Goal: Task Accomplishment & Management: Manage account settings

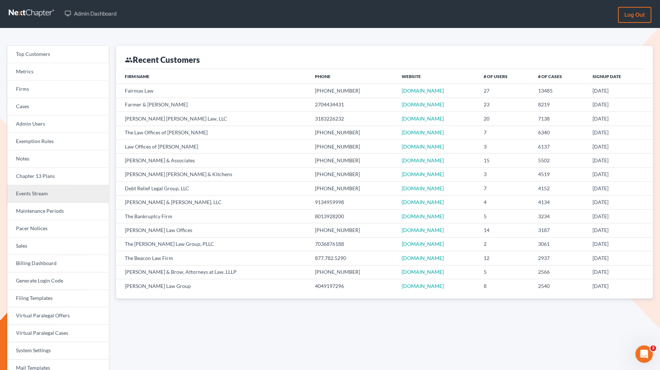
click at [28, 199] on link "Events Stream" at bounding box center [58, 193] width 102 height 17
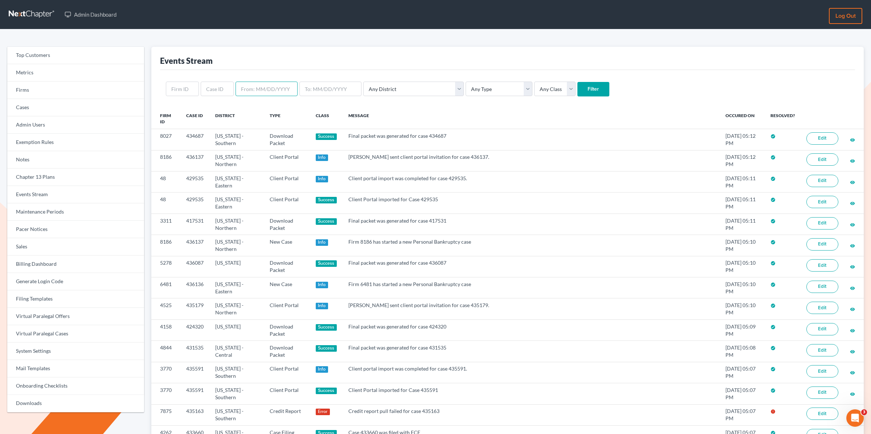
click at [275, 88] on input "text" at bounding box center [266, 89] width 62 height 15
type input "[DATE]"
click at [465, 87] on select "Any Type Case Applied To Plan Case Archive Case Duplicate Case Filing Chapter 1…" at bounding box center [498, 89] width 67 height 15
select select "case_filing"
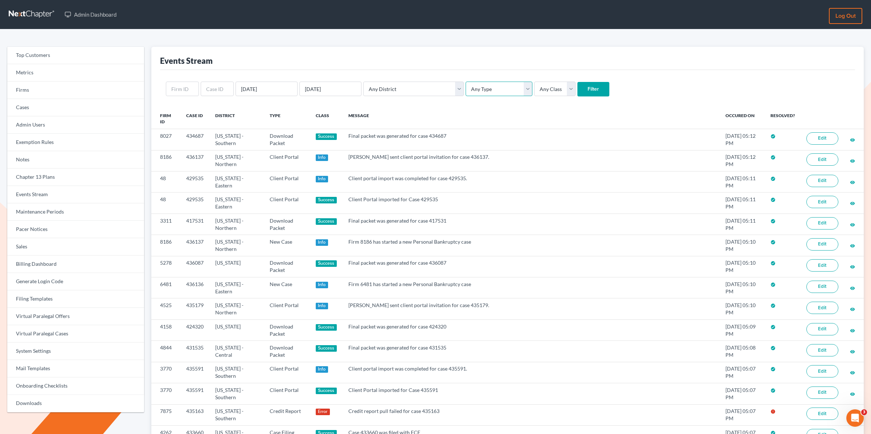
click at [465, 82] on select "Any Type Case Applied To Plan Case Archive Case Duplicate Case Filing Chapter 1…" at bounding box center [498, 89] width 67 height 15
click at [534, 88] on select "Any Class Success Error Info" at bounding box center [554, 89] width 41 height 15
select select "success"
click at [534, 82] on select "Any Class Success Error Info" at bounding box center [554, 89] width 41 height 15
click at [577, 91] on input "Filter" at bounding box center [593, 89] width 32 height 15
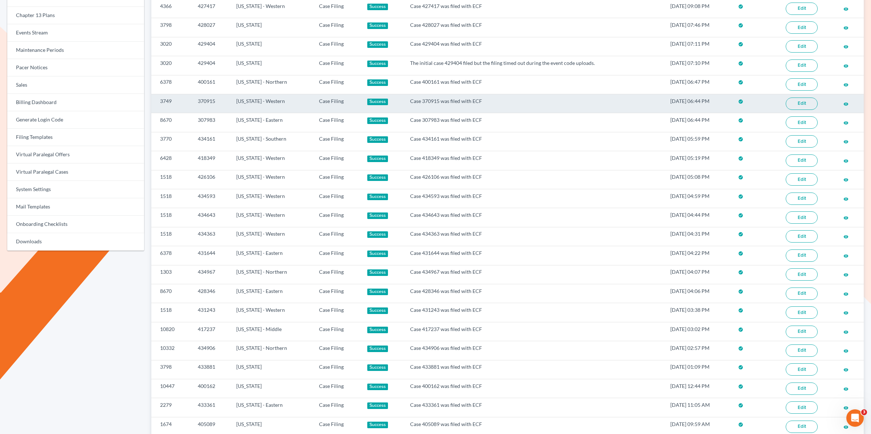
scroll to position [323, 0]
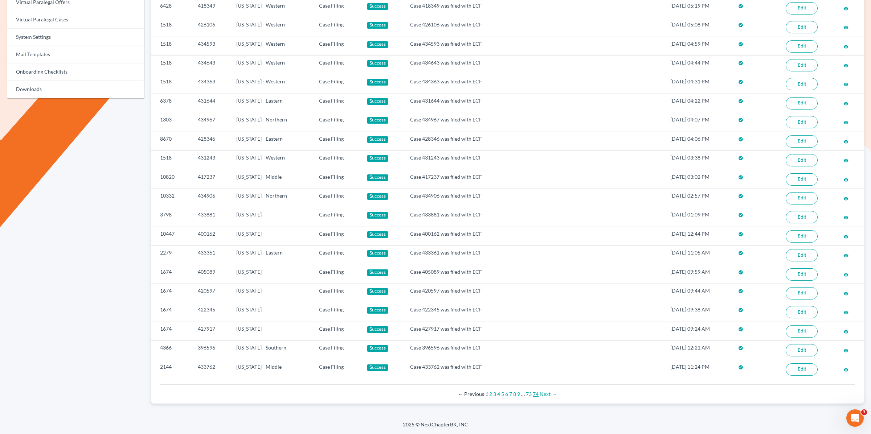
click at [534, 395] on link "74" at bounding box center [535, 394] width 6 height 6
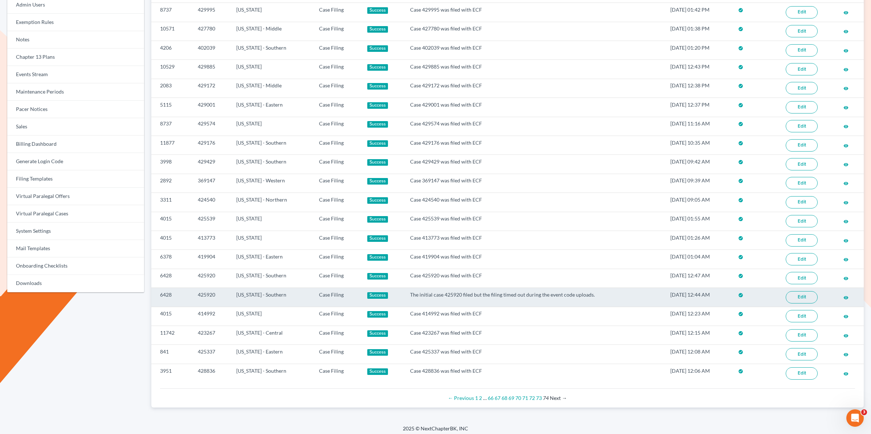
scroll to position [129, 0]
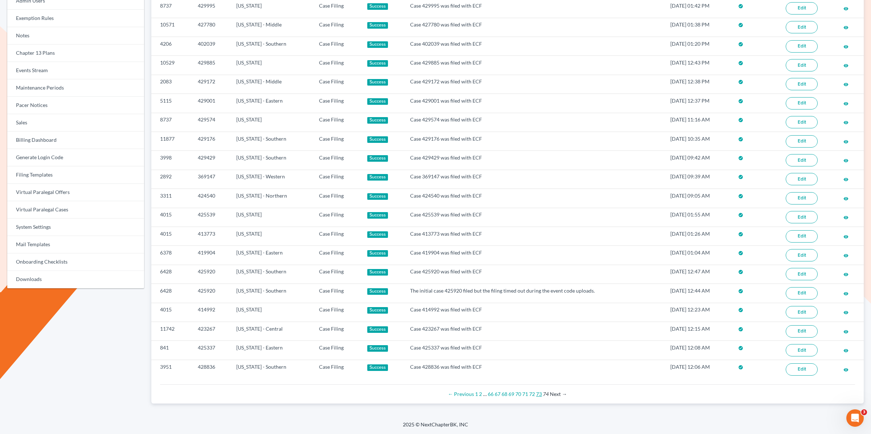
click at [540, 396] on link "73" at bounding box center [539, 394] width 6 height 6
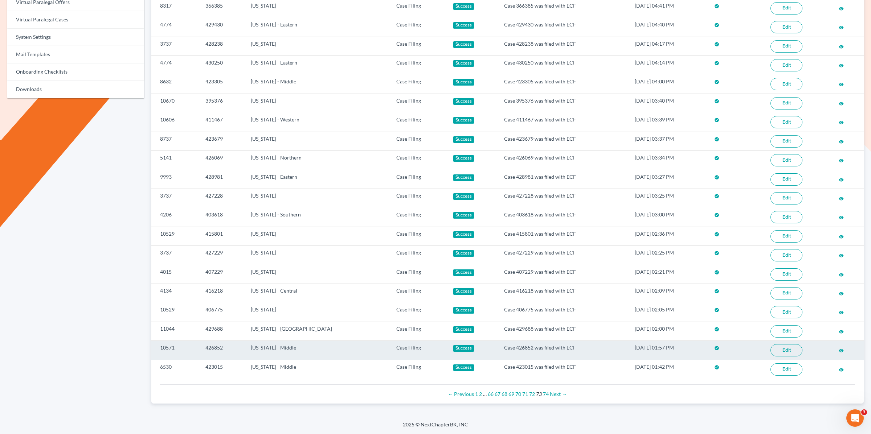
scroll to position [323, 0]
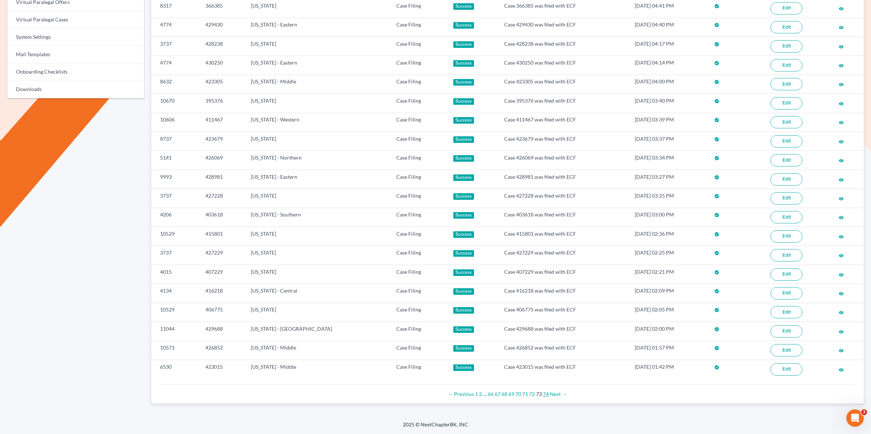
click at [546, 392] on link "74" at bounding box center [546, 394] width 6 height 6
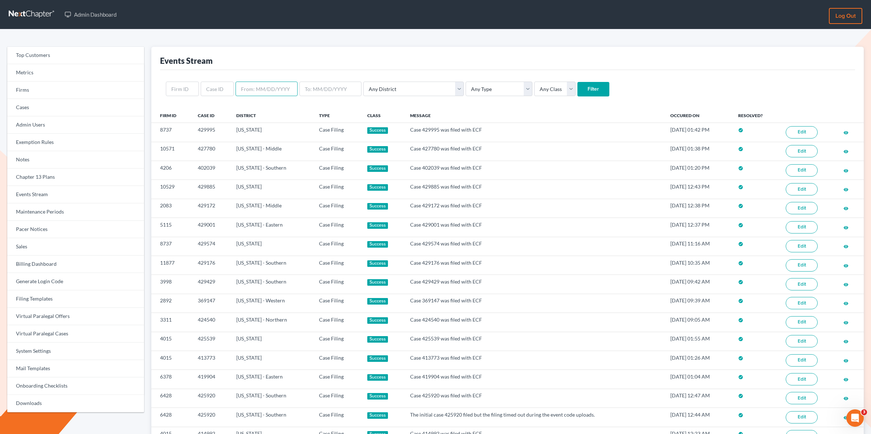
click at [267, 85] on input "text" at bounding box center [266, 89] width 62 height 15
click at [268, 89] on input "text" at bounding box center [266, 89] width 62 height 15
type input "[DATE]"
click at [333, 88] on input "text" at bounding box center [330, 89] width 62 height 15
type input "[DATE]"
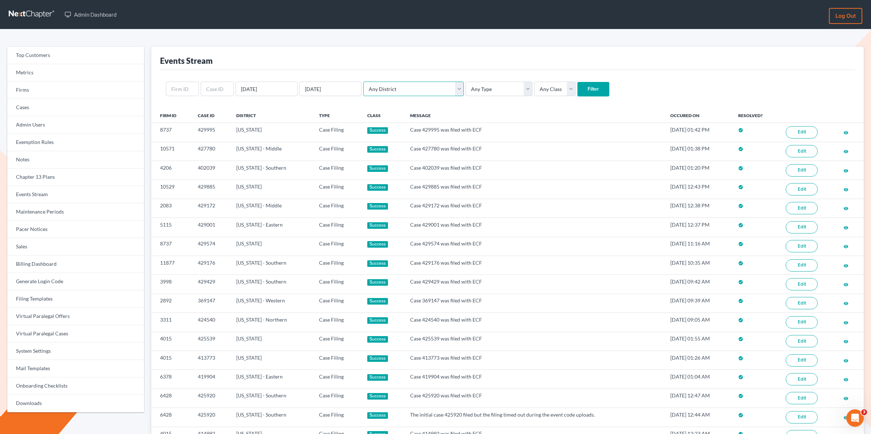
click at [402, 91] on select "Any District Alabama - Middle Alabama - Northern Alabama - Southern Alaska Ariz…" at bounding box center [413, 89] width 100 height 15
click at [480, 86] on select "Any Type Case Applied To Plan Case Archive Case Duplicate Case Filing Chapter 1…" at bounding box center [498, 89] width 67 height 15
select select "new_case"
click at [465, 82] on select "Any Type Case Applied To Plan Case Archive Case Duplicate Case Filing Chapter 1…" at bounding box center [498, 89] width 67 height 15
click at [534, 91] on select "Any Class Success Error Info" at bounding box center [554, 89] width 41 height 15
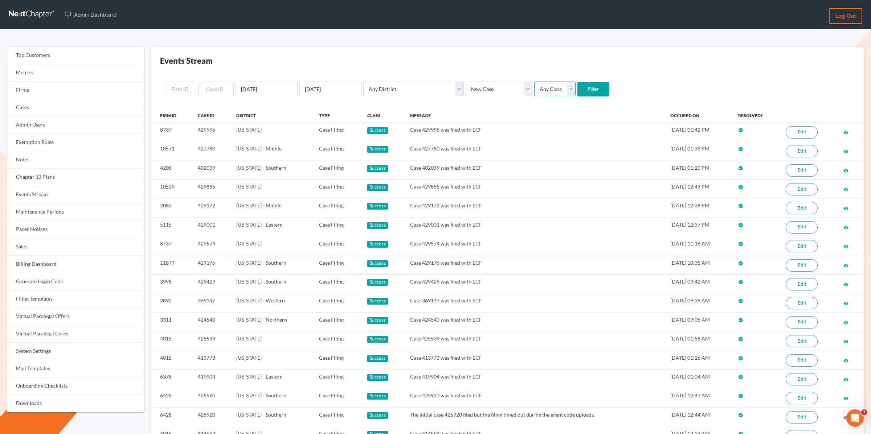
select select "success"
click at [534, 82] on select "Any Class Success Error Info" at bounding box center [554, 89] width 41 height 15
click at [577, 87] on input "Filter" at bounding box center [593, 89] width 32 height 15
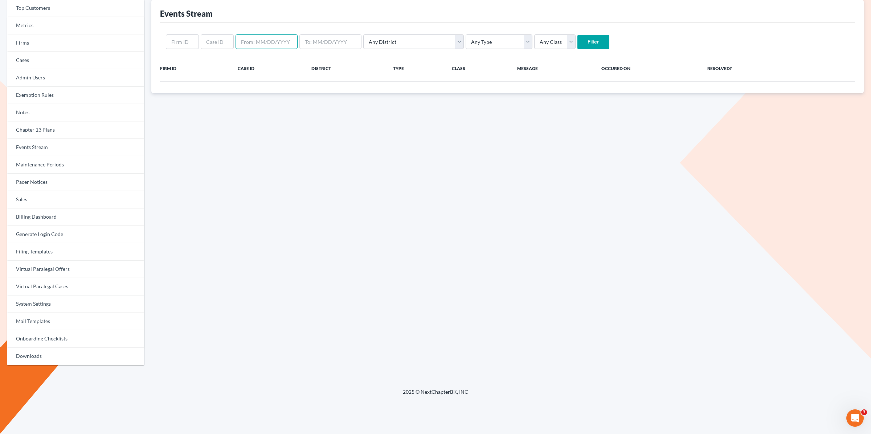
click at [264, 42] on input "text" at bounding box center [266, 41] width 62 height 15
type input "[DATE]"
click at [317, 45] on input "text" at bounding box center [330, 41] width 62 height 15
type input "[DATE]"
click at [465, 40] on select "Any Type Case Applied To Plan Case Archive Case Duplicate Case Filing Chapter 1…" at bounding box center [498, 41] width 67 height 15
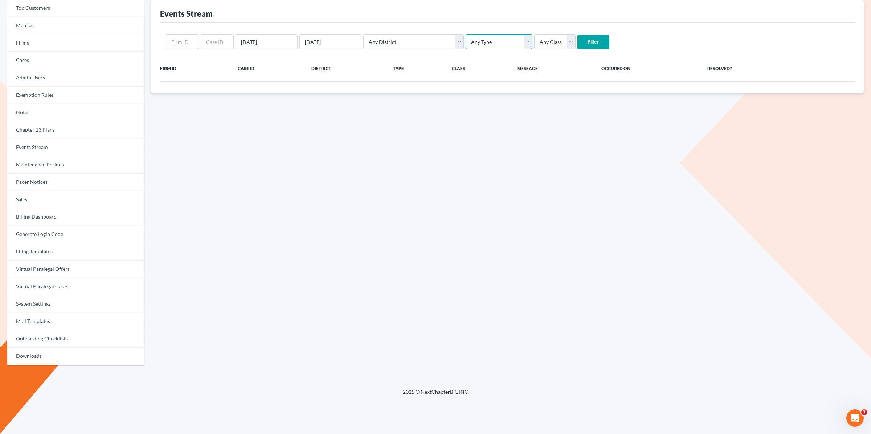
select select "new_case"
click at [465, 34] on select "Any Type Case Applied To Plan Case Archive Case Duplicate Case Filing Chapter 1…" at bounding box center [498, 41] width 67 height 15
click at [534, 40] on select "Any Class Success Error Info" at bounding box center [554, 41] width 41 height 15
click at [577, 41] on input "Filter" at bounding box center [593, 42] width 32 height 15
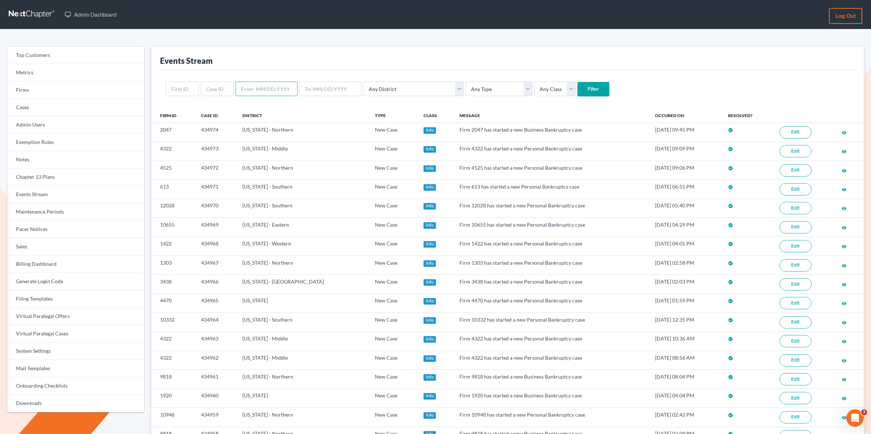
click at [266, 87] on input "text" at bounding box center [266, 89] width 62 height 15
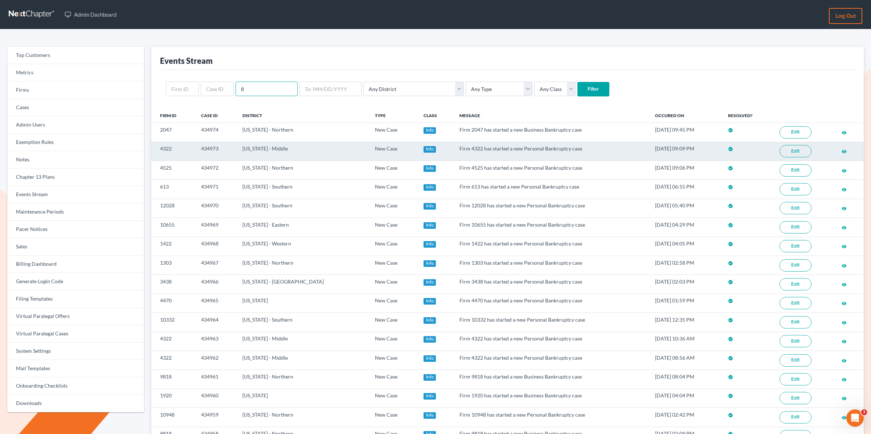
type input "[DATE]"
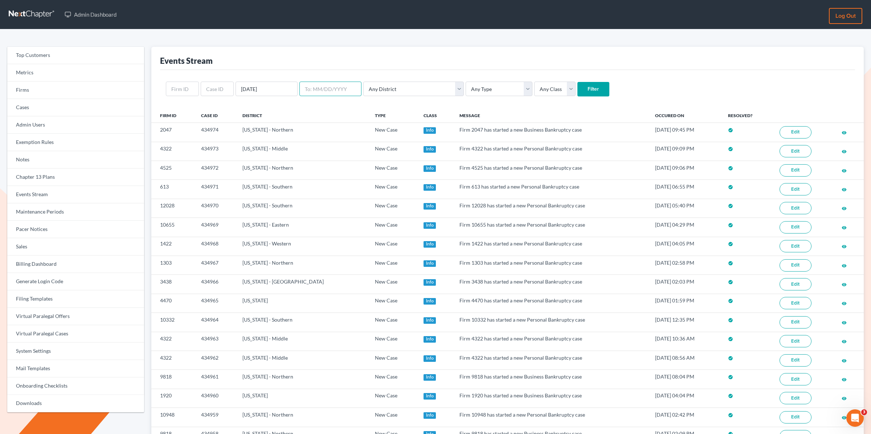
click at [330, 91] on input "text" at bounding box center [330, 89] width 62 height 15
type input "[DATE]"
click at [479, 89] on select "Any Type Case Applied To Plan Case Archive Case Duplicate Case Filing Chapter 1…" at bounding box center [498, 89] width 67 height 15
select select "credit_report"
click at [465, 82] on select "Any Type Case Applied To Plan Case Archive Case Duplicate Case Filing Chapter 1…" at bounding box center [498, 89] width 67 height 15
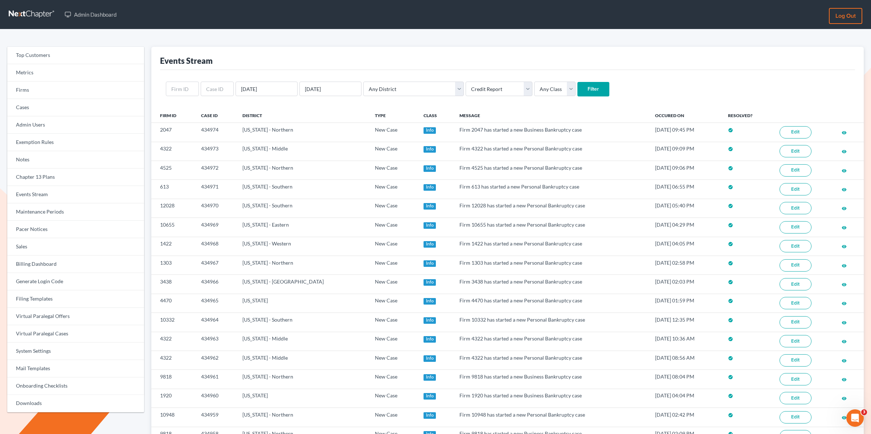
click at [577, 90] on input "Filter" at bounding box center [593, 89] width 32 height 15
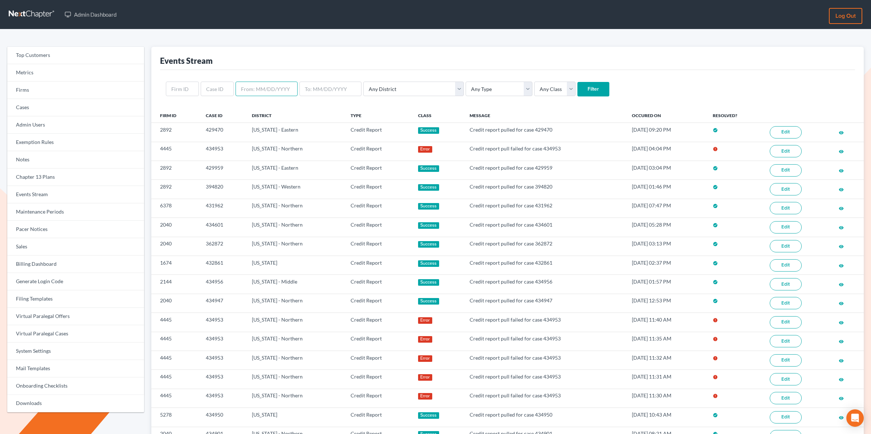
click at [275, 92] on input "text" at bounding box center [266, 89] width 62 height 15
type input "8"
click at [326, 91] on input "text" at bounding box center [330, 89] width 62 height 15
type input "8"
click at [287, 92] on input "8" at bounding box center [266, 89] width 62 height 15
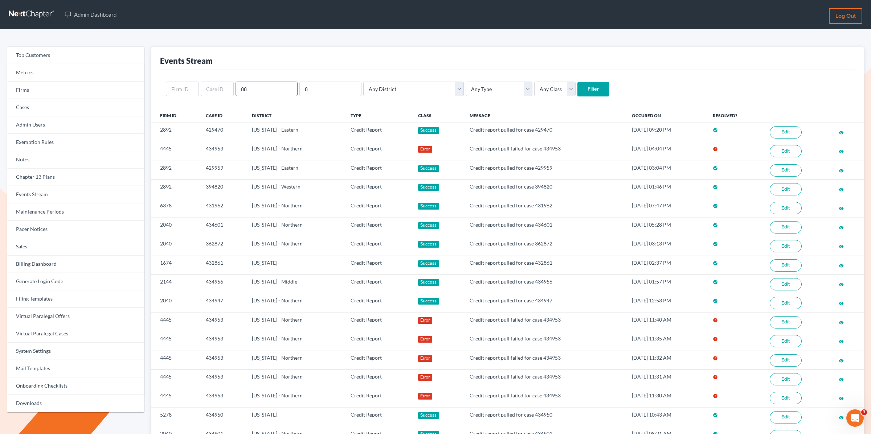
click at [268, 95] on input "88" at bounding box center [266, 89] width 62 height 15
click at [268, 92] on input "88" at bounding box center [266, 89] width 62 height 15
click at [267, 89] on input "888" at bounding box center [266, 89] width 62 height 15
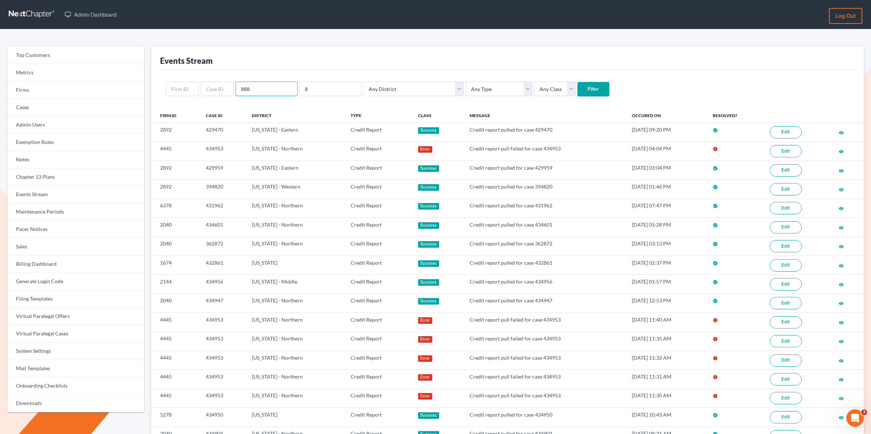
click at [267, 89] on input "888" at bounding box center [266, 89] width 62 height 15
type input "[DATE]"
click at [318, 90] on input "8" at bounding box center [330, 89] width 62 height 15
type input "[DATE]"
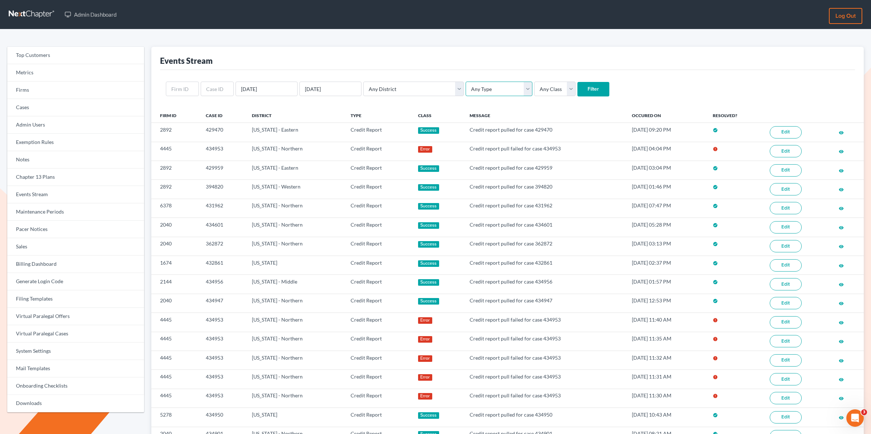
click at [470, 87] on select "Any Type Case Applied To Plan Case Archive Case Duplicate Case Filing Chapter 1…" at bounding box center [498, 89] width 67 height 15
select select "credit_report"
click at [465, 82] on select "Any Type Case Applied To Plan Case Archive Case Duplicate Case Filing Chapter 1…" at bounding box center [498, 89] width 67 height 15
click at [534, 89] on select "Any Class Success Error Info" at bounding box center [554, 89] width 41 height 15
select select "success"
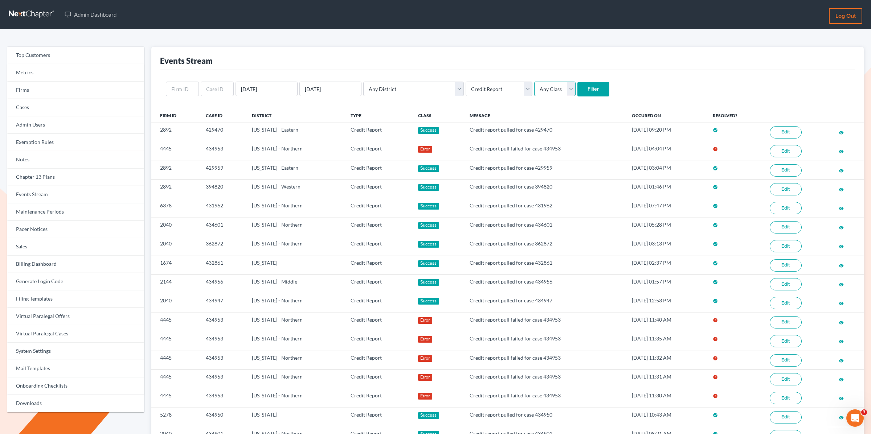
click at [534, 82] on select "Any Class Success Error Info" at bounding box center [554, 89] width 41 height 15
click at [577, 92] on input "Filter" at bounding box center [593, 89] width 32 height 15
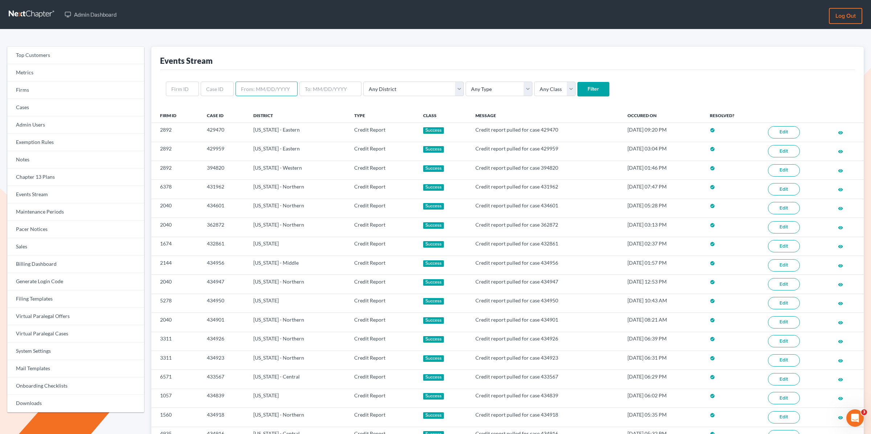
drag, startPoint x: 243, startPoint y: 81, endPoint x: 250, endPoint y: 86, distance: 8.4
click at [244, 82] on input "text" at bounding box center [266, 89] width 62 height 15
type input "[DATE]"
click at [313, 93] on input "text" at bounding box center [330, 89] width 62 height 15
type input "t"
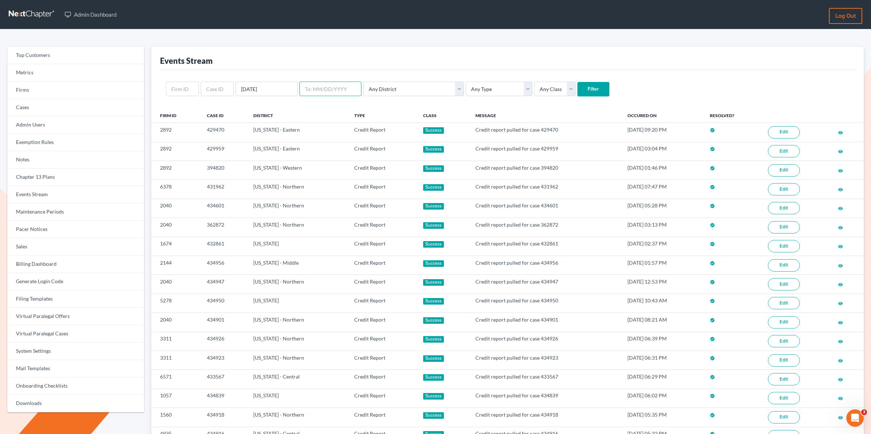
click at [331, 86] on input "text" at bounding box center [330, 89] width 62 height 15
type input "[DATE]"
click at [465, 86] on select "Any Type Case Applied To Plan Case Archive Case Duplicate Case Filing Chapter 1…" at bounding box center [498, 89] width 67 height 15
select select "case_filing"
click at [465, 82] on select "Any Type Case Applied To Plan Case Archive Case Duplicate Case Filing Chapter 1…" at bounding box center [498, 89] width 67 height 15
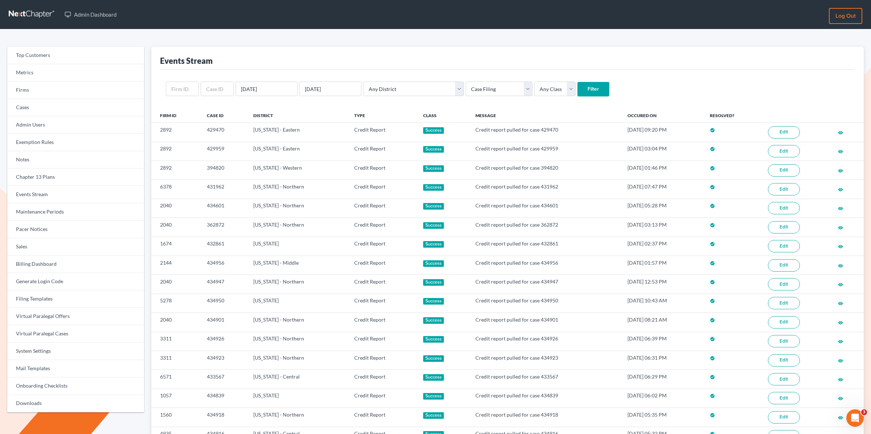
click at [577, 90] on input "Filter" at bounding box center [593, 89] width 32 height 15
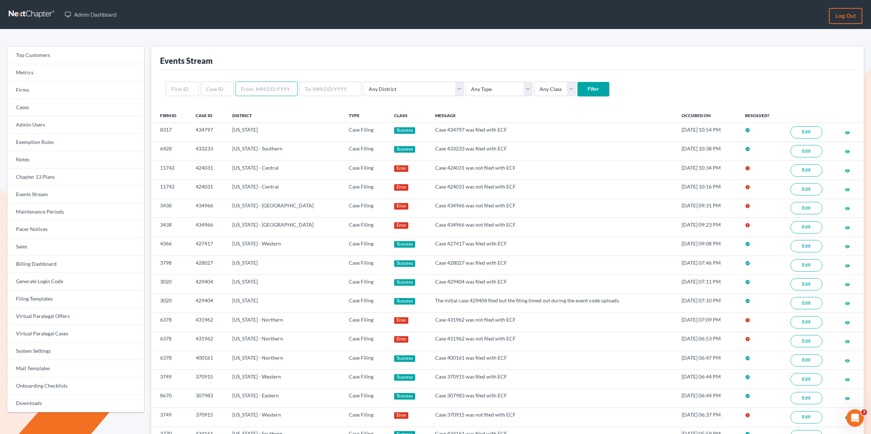
click at [281, 93] on input "text" at bounding box center [266, 89] width 62 height 15
type input "[DATE]"
click at [321, 87] on input "text" at bounding box center [330, 89] width 62 height 15
type input "[DATE]"
click at [472, 82] on select "Any Type Case Applied To Plan Case Archive Case Duplicate Case Filing Chapter 1…" at bounding box center [498, 89] width 67 height 15
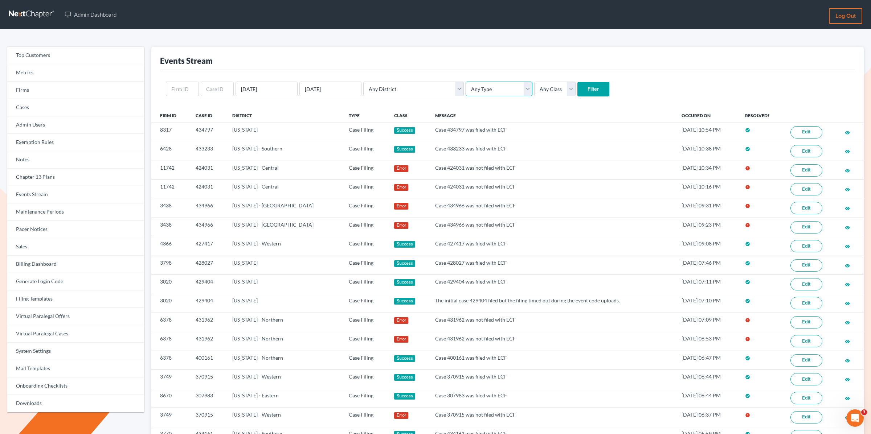
select select "case_filing"
click at [465, 82] on select "Any Type Case Applied To Plan Case Archive Case Duplicate Case Filing Chapter 1…" at bounding box center [498, 89] width 67 height 15
click at [534, 91] on select "Any Class Success Error Info" at bounding box center [554, 89] width 41 height 15
select select "success"
click at [534, 82] on select "Any Class Success Error Info" at bounding box center [554, 89] width 41 height 15
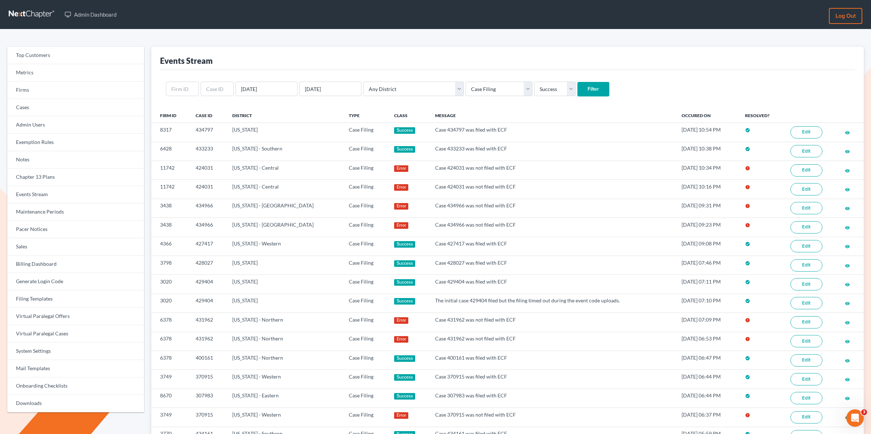
click at [577, 87] on input "Filter" at bounding box center [593, 89] width 32 height 15
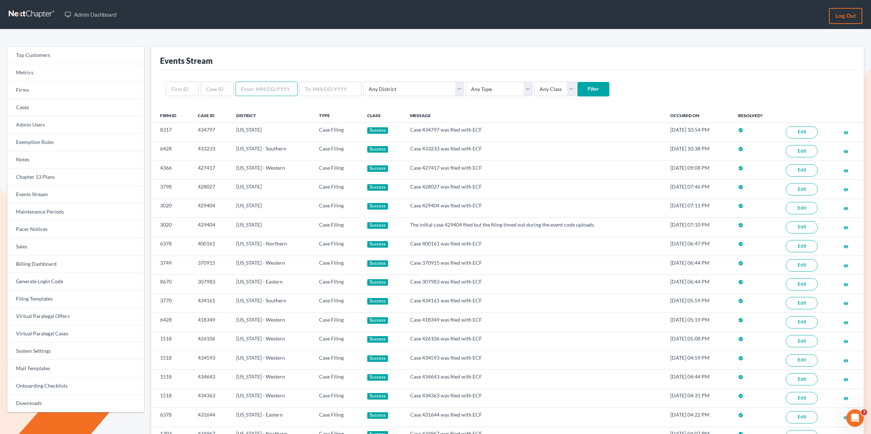
click at [267, 86] on input "text" at bounding box center [266, 89] width 62 height 15
type input "9/01/2025"
type input "9/8/2025"
click at [472, 88] on select "Any Type Case Applied To Plan Case Archive Case Duplicate Case Filing Chapter 1…" at bounding box center [498, 89] width 67 height 15
select select "case_filing"
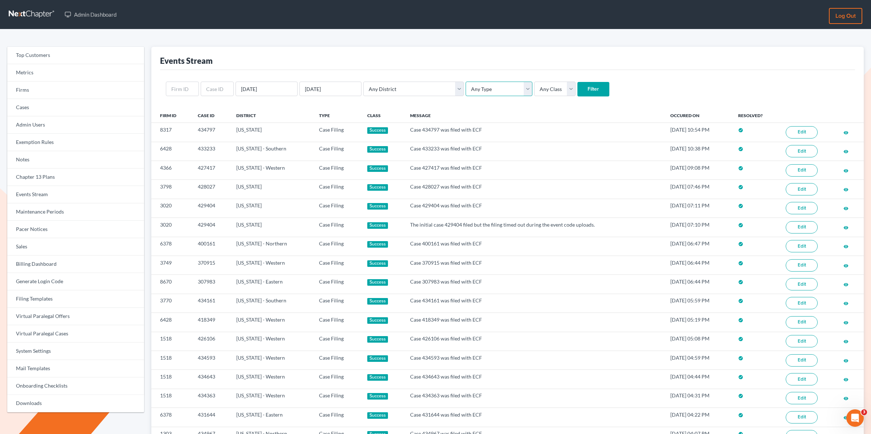
click at [465, 82] on select "Any Type Case Applied To Plan Case Archive Case Duplicate Case Filing Chapter 1…" at bounding box center [498, 89] width 67 height 15
click at [534, 87] on select "Any Class Success Error Info" at bounding box center [554, 89] width 41 height 15
select select "success"
click at [534, 82] on select "Any Class Success Error Info" at bounding box center [554, 89] width 41 height 15
click at [577, 87] on input "Filter" at bounding box center [593, 89] width 32 height 15
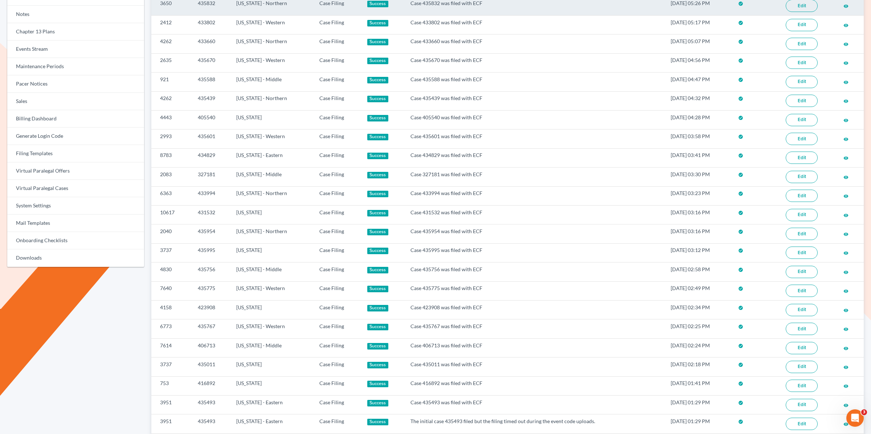
scroll to position [323, 0]
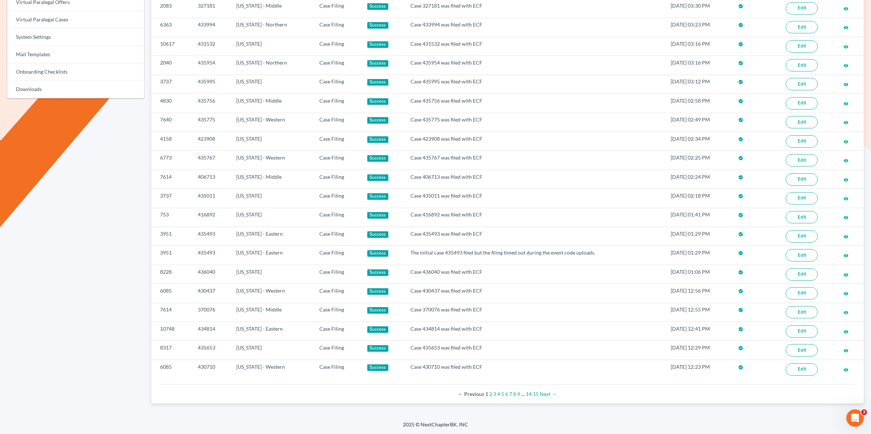
click at [538, 394] on div "← Previous 1 2 3 4 5 6 7 8 9 … 14 15 Next →" at bounding box center [507, 394] width 683 height 7
click at [537, 395] on link "15" at bounding box center [535, 394] width 6 height 6
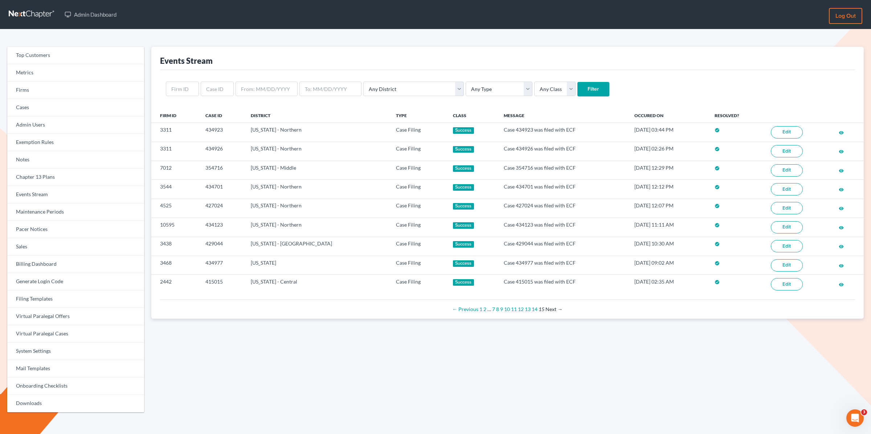
scroll to position [4, 0]
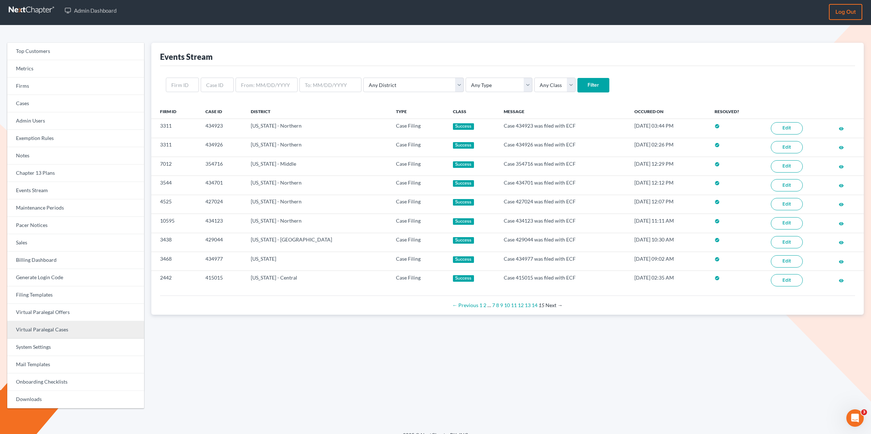
click at [56, 324] on link "Virtual Paralegal Cases" at bounding box center [75, 329] width 137 height 17
click at [55, 325] on link "Virtual Paralegal Cases" at bounding box center [75, 329] width 137 height 17
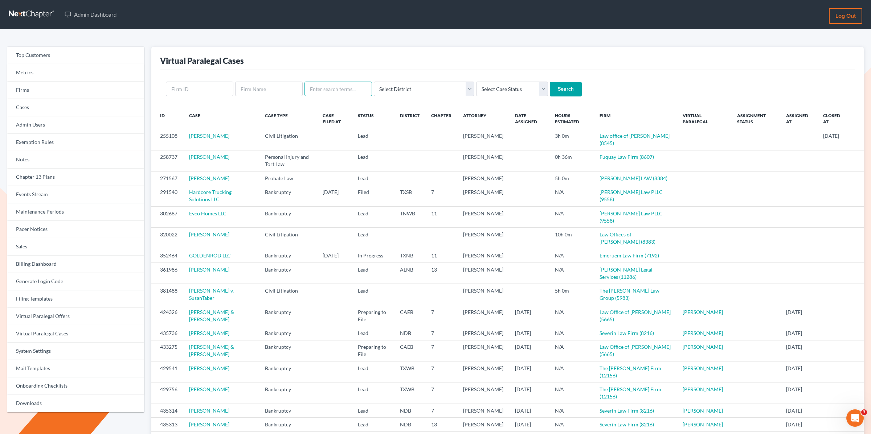
click at [320, 92] on input "text" at bounding box center [337, 89] width 67 height 15
paste input "Lindborgs"
type input "Lindborgs"
click at [550, 82] on input "Search" at bounding box center [566, 89] width 32 height 15
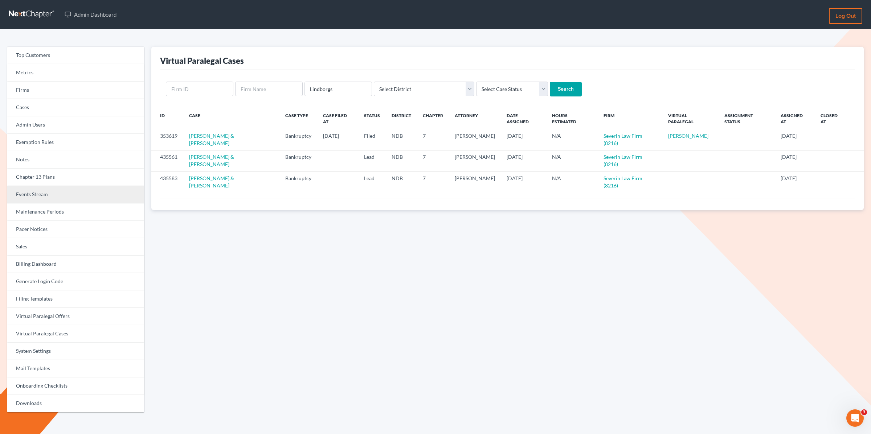
click at [36, 196] on link "Events Stream" at bounding box center [75, 194] width 137 height 17
click at [28, 194] on link "Events Stream" at bounding box center [75, 194] width 137 height 17
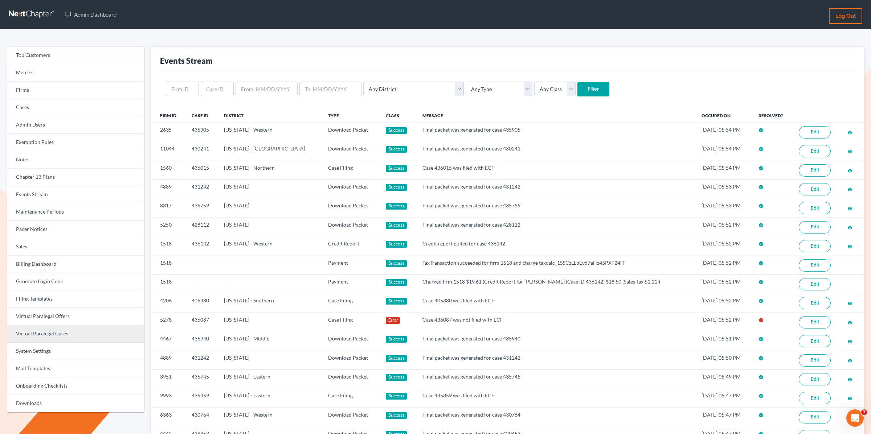
click at [49, 337] on link "Virtual Paralegal Cases" at bounding box center [75, 333] width 137 height 17
click at [46, 335] on link "Virtual Paralegal Cases" at bounding box center [75, 333] width 137 height 17
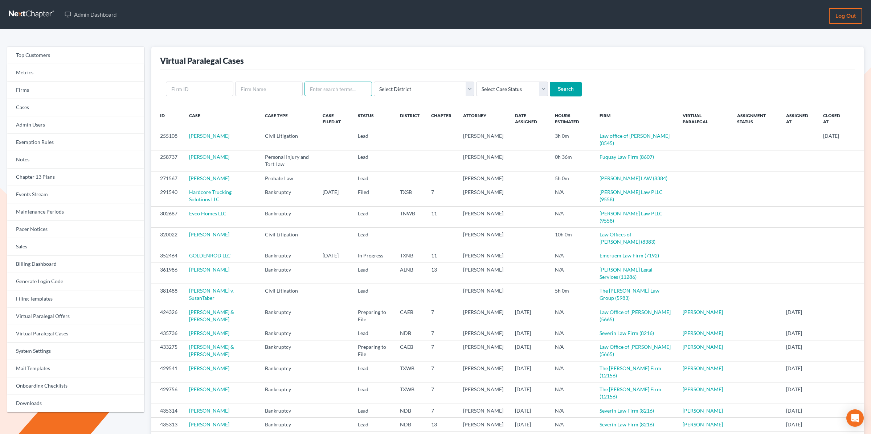
click at [332, 92] on input "text" at bounding box center [337, 89] width 67 height 15
type input "Lindborgs"
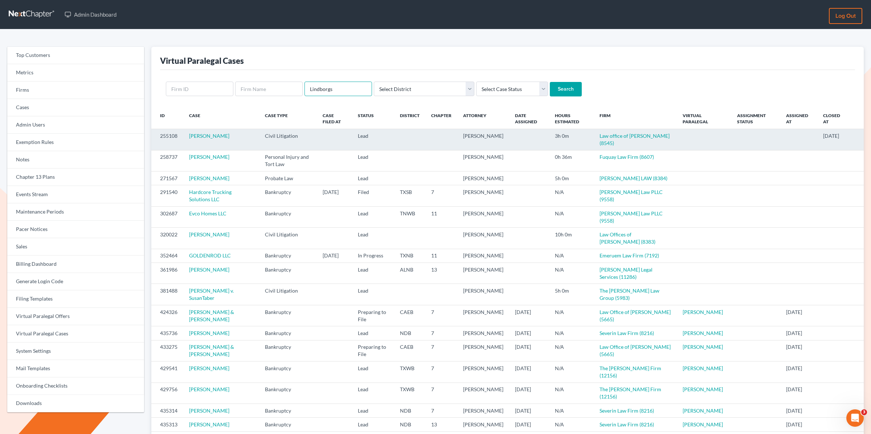
click at [550, 82] on input "Search" at bounding box center [566, 89] width 32 height 15
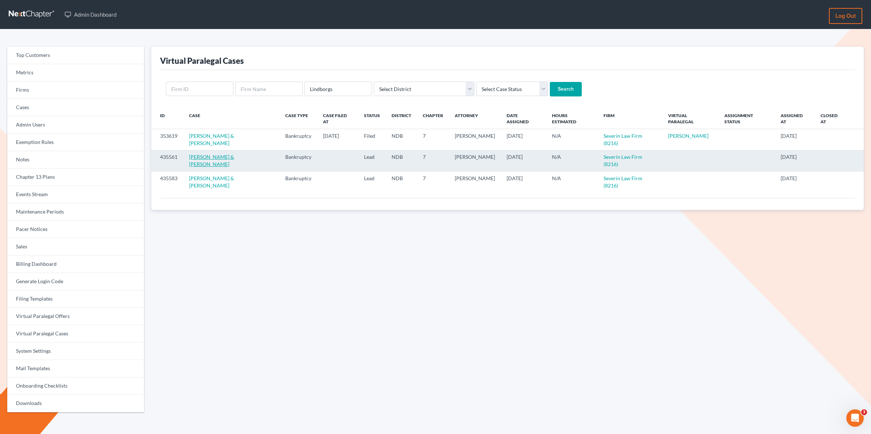
click at [200, 154] on link "[PERSON_NAME] & [PERSON_NAME]" at bounding box center [211, 160] width 45 height 13
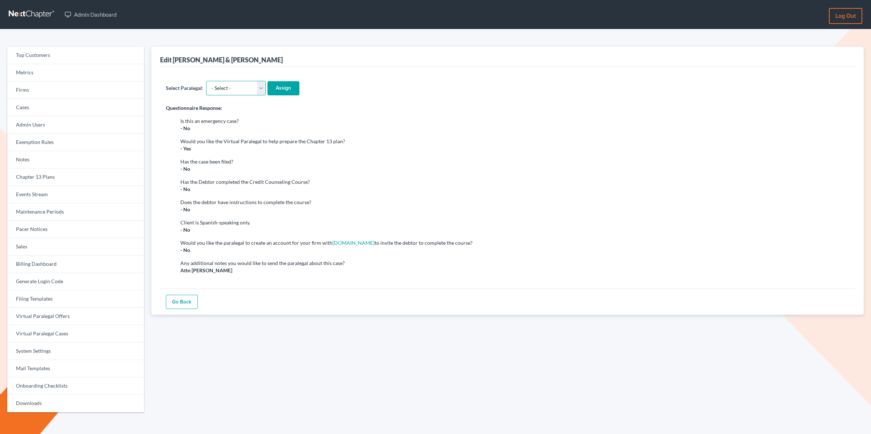
click at [243, 83] on select "- Select - Aaron Preston Alexandra Perez Angela Hiney Aryennis Peralta Candace …" at bounding box center [235, 88] width 59 height 15
select select "6889"
click at [206, 81] on select "- Select - Aaron Preston Alexandra Perez Angela Hiney Aryennis Peralta Candace …" at bounding box center [235, 88] width 59 height 15
click at [295, 87] on input "Assign" at bounding box center [283, 88] width 32 height 15
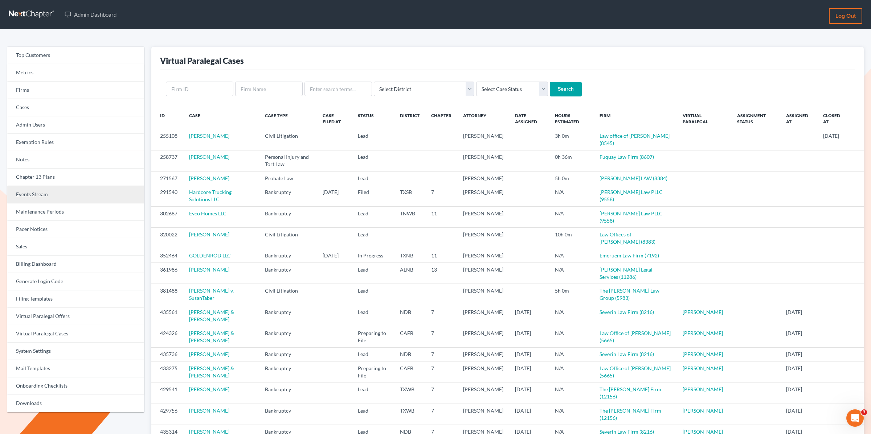
click at [26, 191] on link "Events Stream" at bounding box center [75, 194] width 137 height 17
click at [26, 192] on link "Events Stream" at bounding box center [75, 194] width 137 height 17
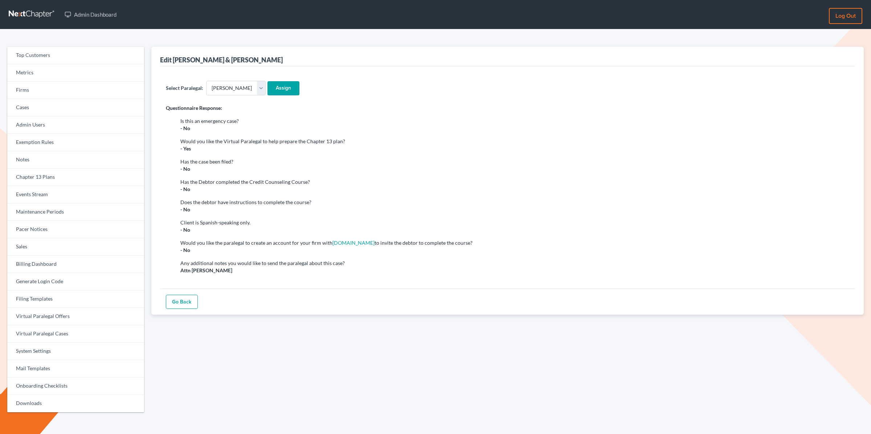
select select "6889"
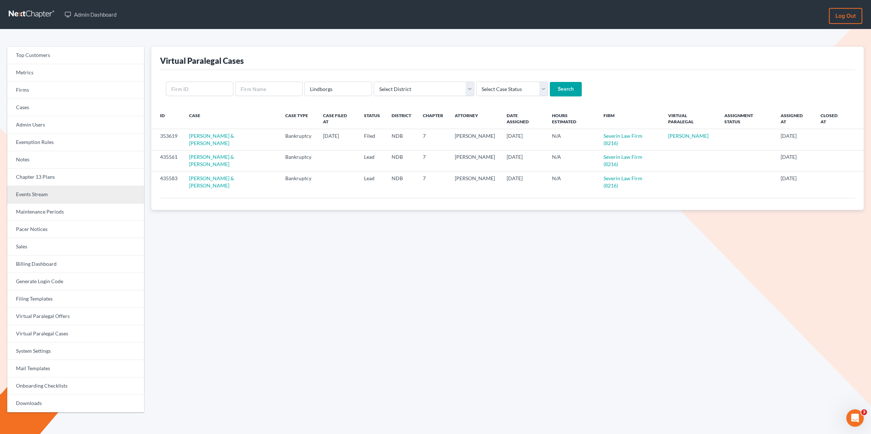
click at [38, 196] on link "Events Stream" at bounding box center [75, 194] width 137 height 17
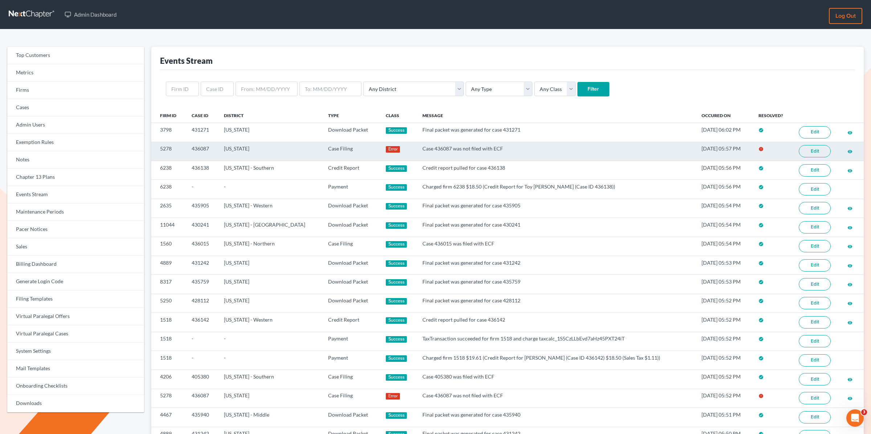
click at [811, 152] on link "Edit" at bounding box center [814, 151] width 32 height 12
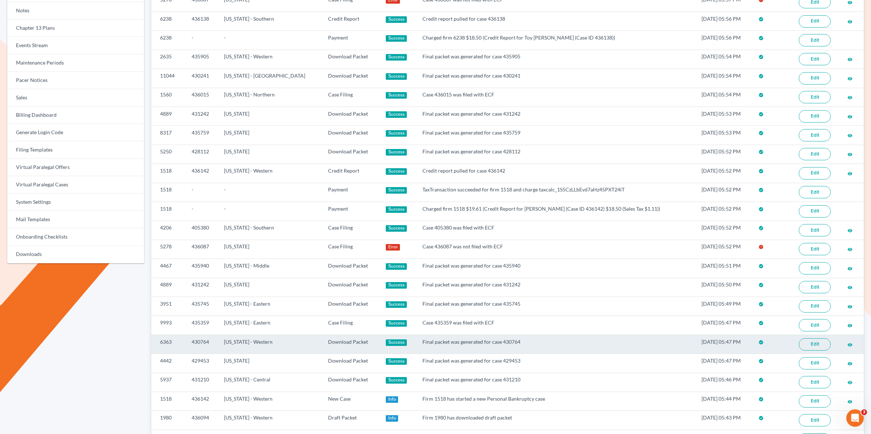
scroll to position [155, 0]
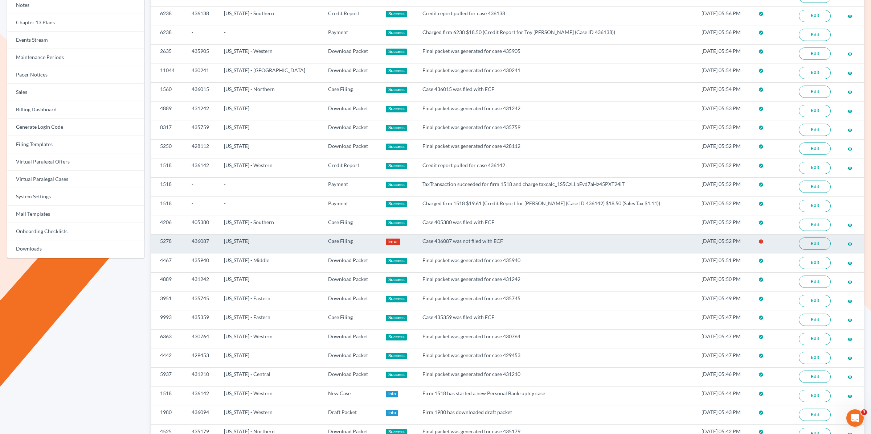
click at [803, 249] on link "Edit" at bounding box center [814, 244] width 32 height 12
